Goal: Task Accomplishment & Management: Use online tool/utility

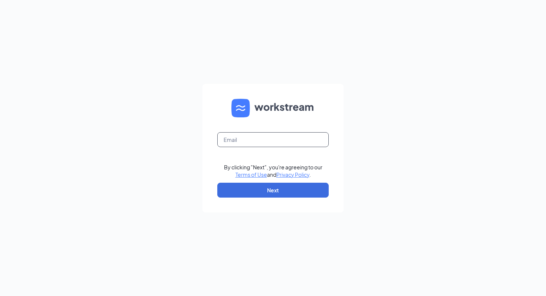
click at [281, 140] on input "text" at bounding box center [272, 139] width 111 height 15
type input "[EMAIL_ADDRESS][DOMAIN_NAME]"
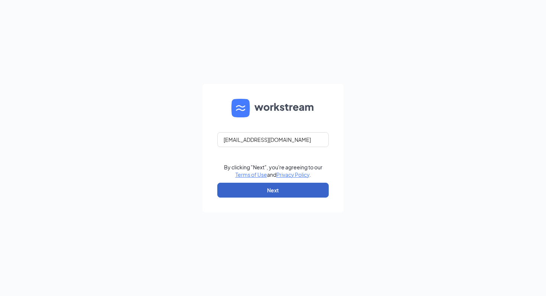
click at [268, 187] on button "Next" at bounding box center [272, 190] width 111 height 15
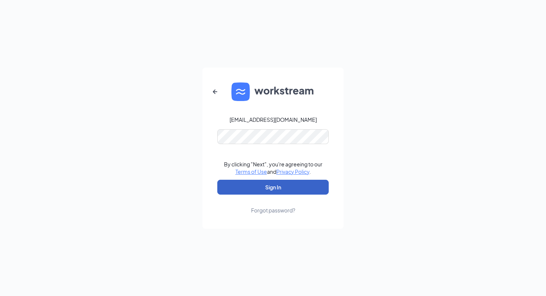
click at [268, 184] on button "Sign In" at bounding box center [272, 187] width 111 height 15
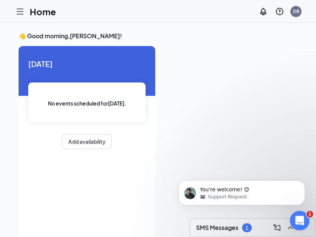
click at [298, 216] on icon "Open Intercom Messenger" at bounding box center [298, 219] width 12 height 12
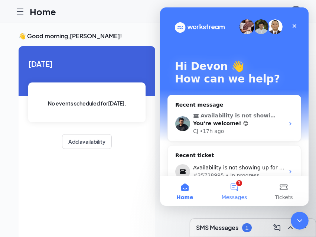
click at [235, 190] on button "1 Messages" at bounding box center [233, 191] width 49 height 30
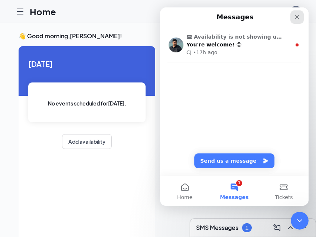
click at [298, 15] on icon "Close" at bounding box center [297, 17] width 6 height 6
